Goal: Information Seeking & Learning: Learn about a topic

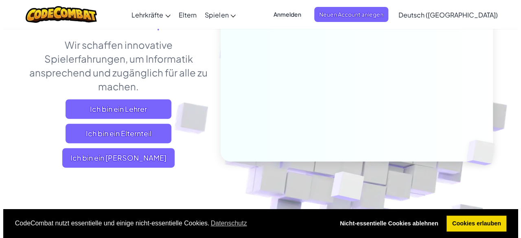
scroll to position [122, 0]
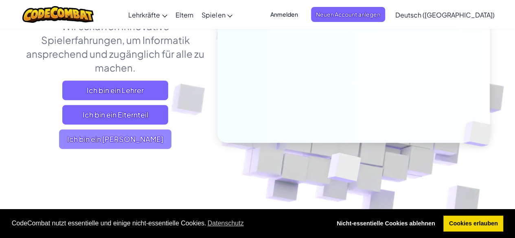
click at [131, 149] on span "Ich bin ein [PERSON_NAME]" at bounding box center [115, 139] width 112 height 20
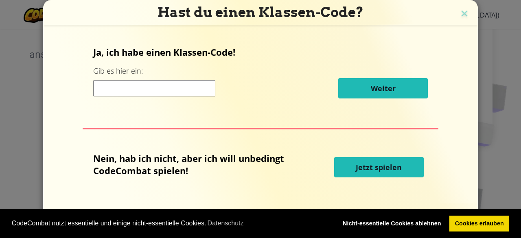
click at [388, 162] on span "Jetzt spielen" at bounding box center [378, 167] width 46 height 10
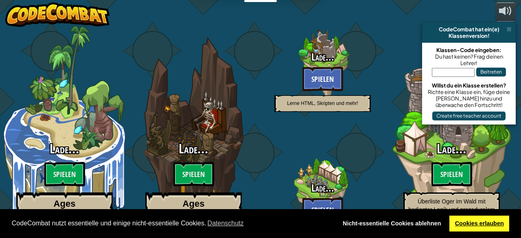
select select "de-DE"
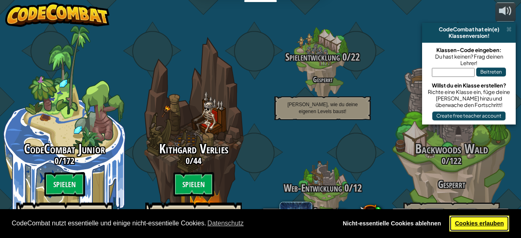
click at [489, 223] on link "Cookies erlauben" at bounding box center [479, 224] width 60 height 16
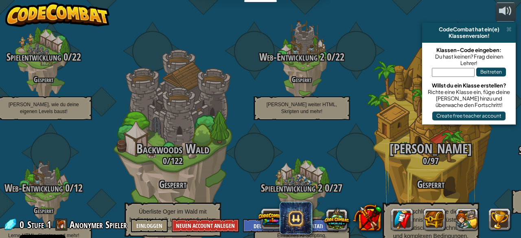
click at [505, 32] on div "CodeCombat hat ein(e)" at bounding box center [468, 29] width 87 height 7
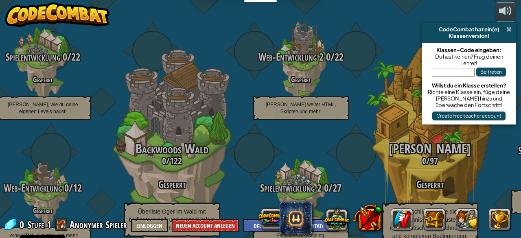
click at [510, 30] on span at bounding box center [508, 29] width 5 height 7
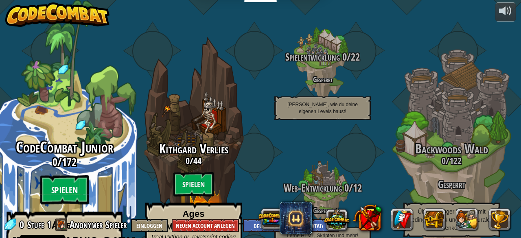
click at [65, 175] on btn "Spielen" at bounding box center [64, 189] width 49 height 29
select select "de-DE"
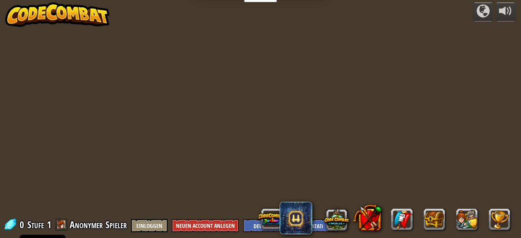
select select "de-DE"
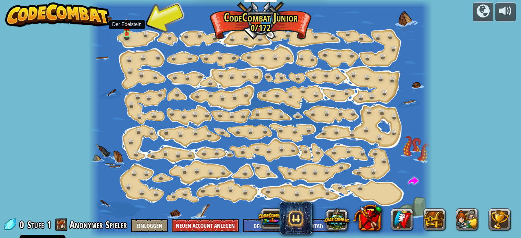
click at [129, 34] on img at bounding box center [126, 25] width 7 height 17
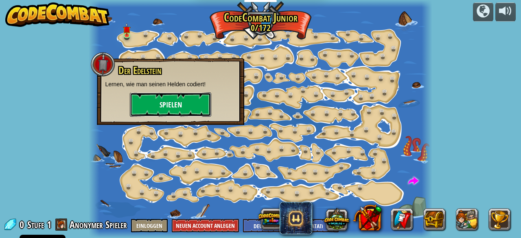
click at [164, 107] on button "Spielen" at bounding box center [170, 104] width 81 height 24
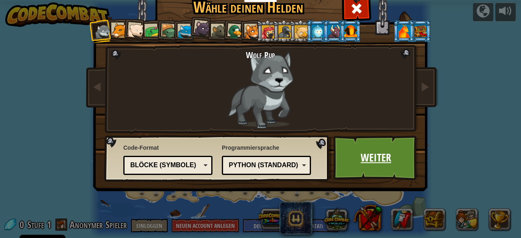
click at [377, 177] on link "Weiter" at bounding box center [375, 157] width 85 height 45
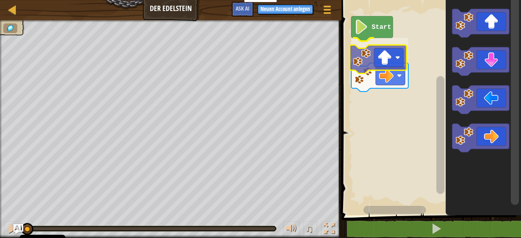
click at [375, 59] on div "Start" at bounding box center [430, 105] width 182 height 219
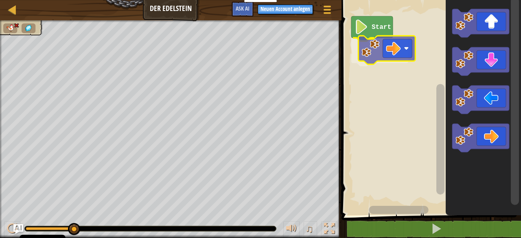
click at [387, 53] on div "Start" at bounding box center [430, 105] width 182 height 219
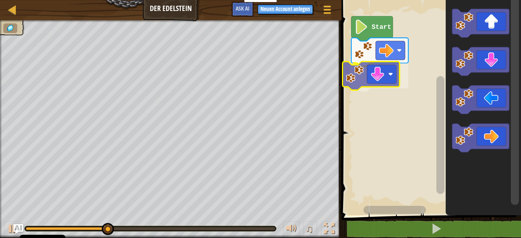
click at [371, 76] on div "Start" at bounding box center [430, 105] width 182 height 219
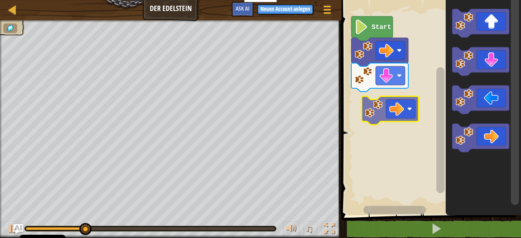
click at [373, 101] on div "Start" at bounding box center [430, 105] width 182 height 219
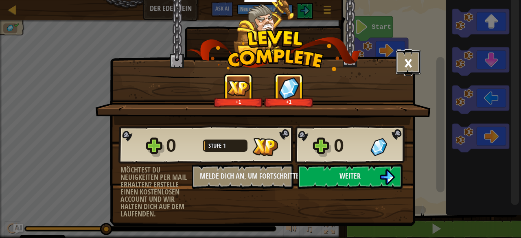
click at [401, 60] on button "×" at bounding box center [407, 62] width 25 height 24
